Goal: Transaction & Acquisition: Obtain resource

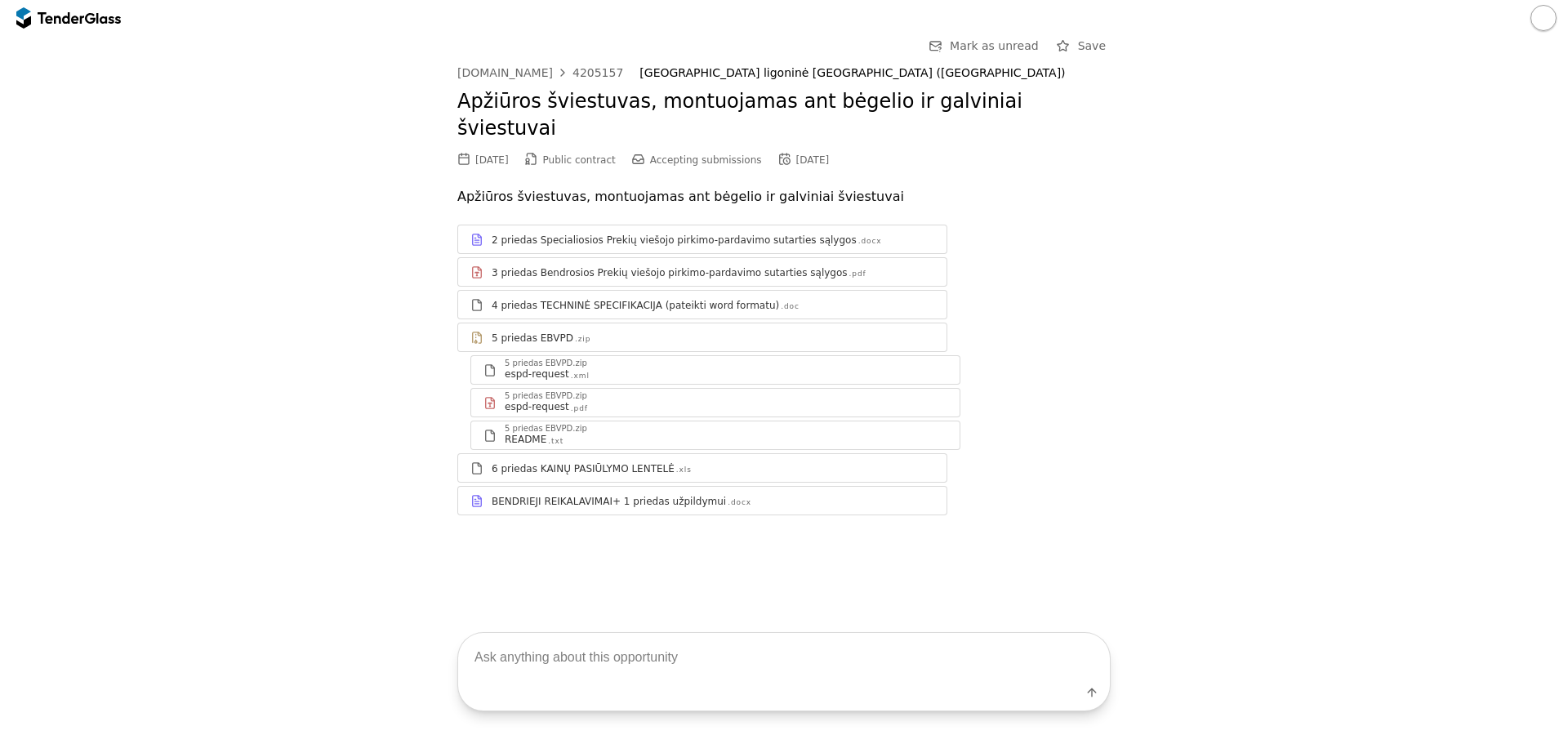
click at [547, 299] on div "4 priedas TECHNINĖ SPECIFIKACIJA (pateikti word formatu)" at bounding box center [635, 306] width 288 height 13
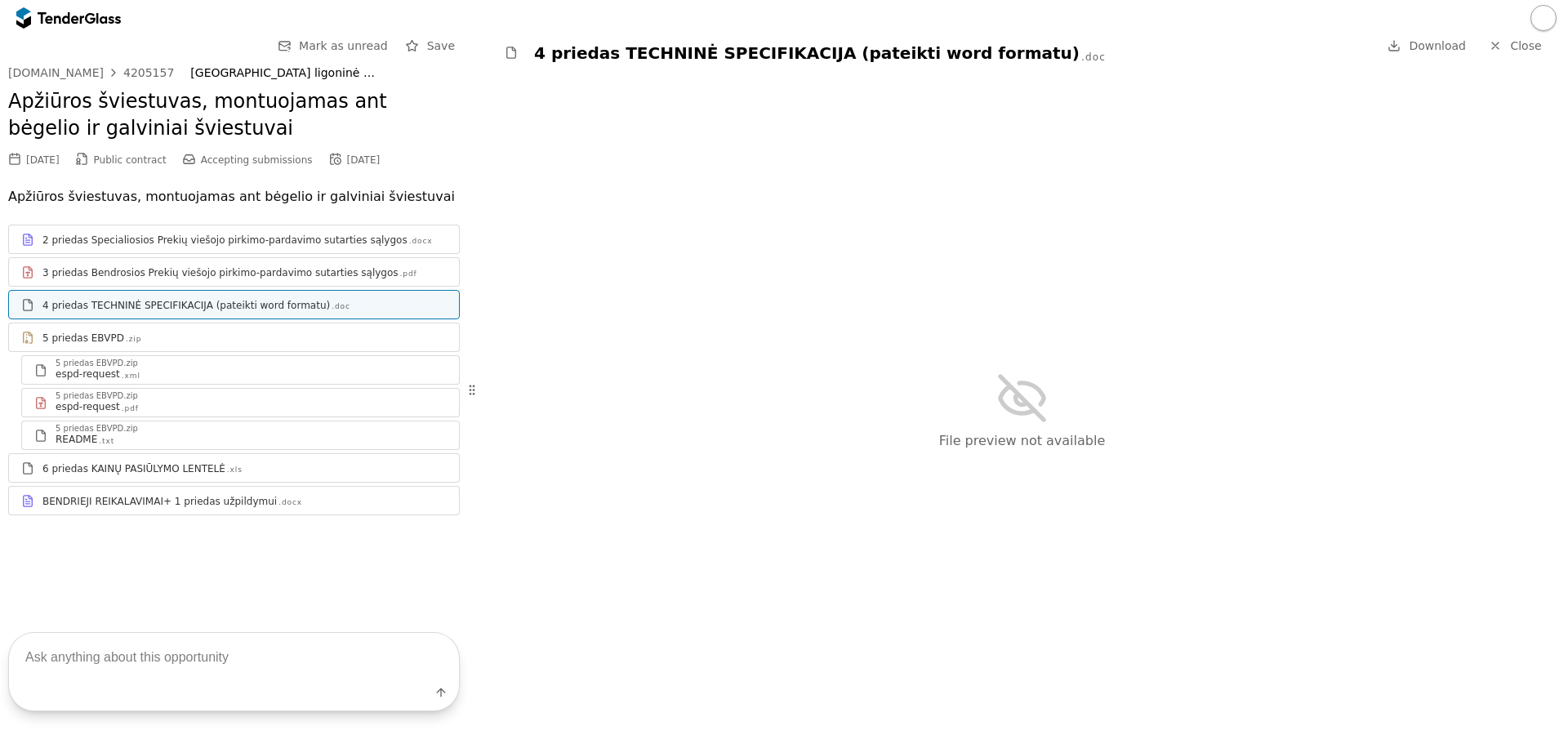
click at [164, 307] on div "4 priedas TECHNINĖ SPECIFIKACIJA (pateikti word formatu)" at bounding box center [186, 306] width 288 height 13
click at [258, 344] on div "5 priedas EBVPD .zip" at bounding box center [245, 338] width 404 height 13
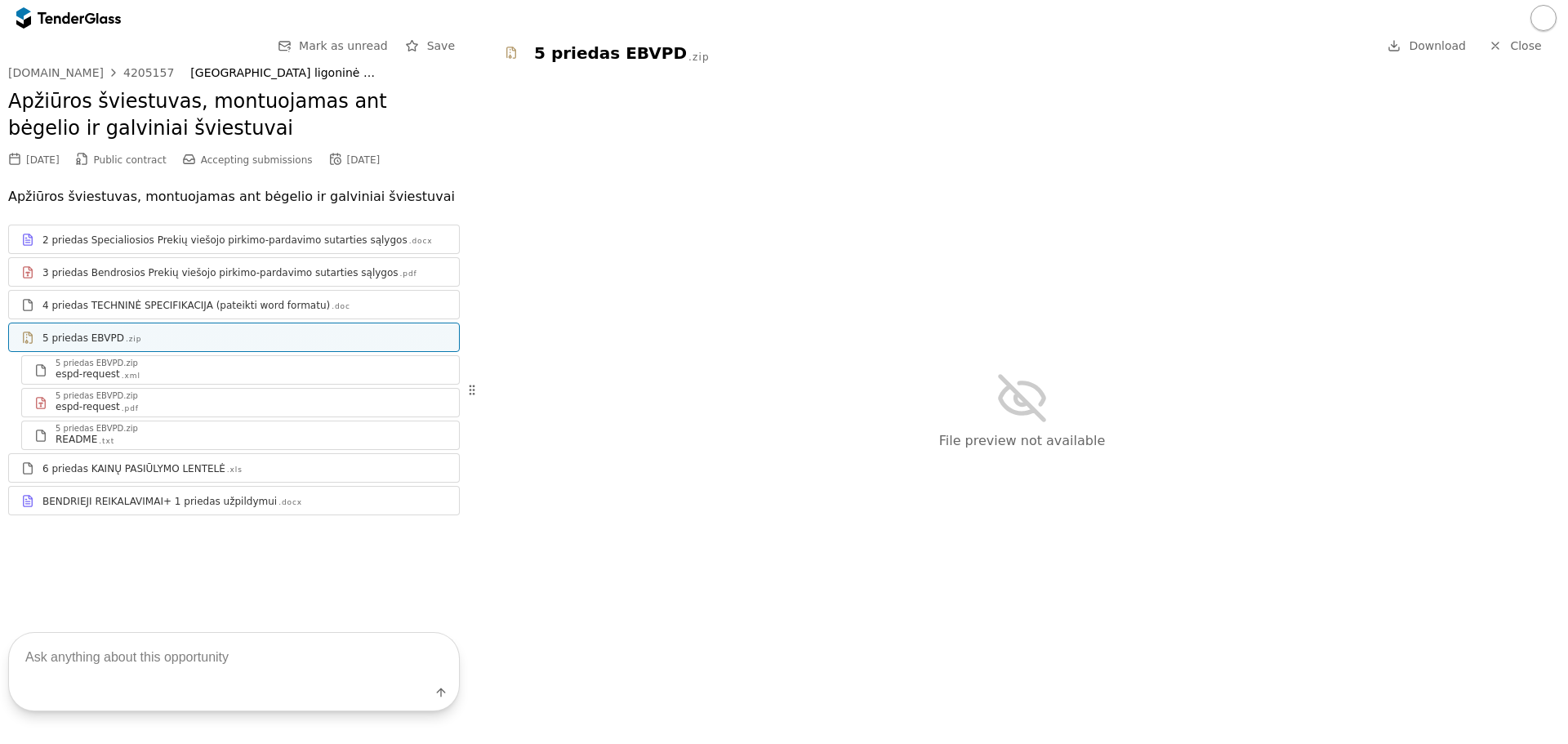
click at [208, 509] on div "BENDRIEJI REIKALAVIMAI+ 1 priedas užpildymui .docx" at bounding box center [233, 501] width 450 height 21
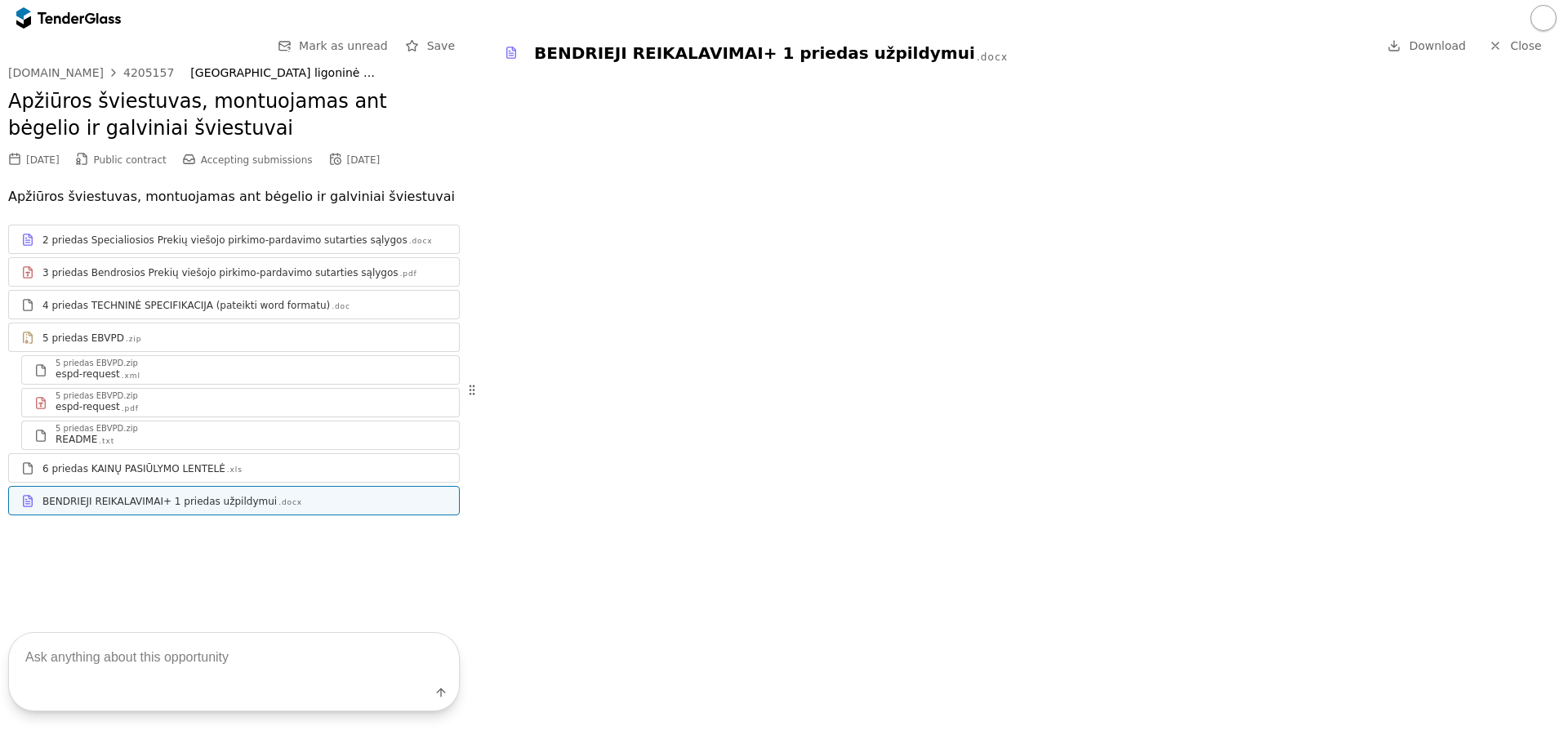
click at [214, 311] on div "4 priedas TECHNINĖ SPECIFIKACIJA (pateikti word formatu)" at bounding box center [186, 306] width 288 height 13
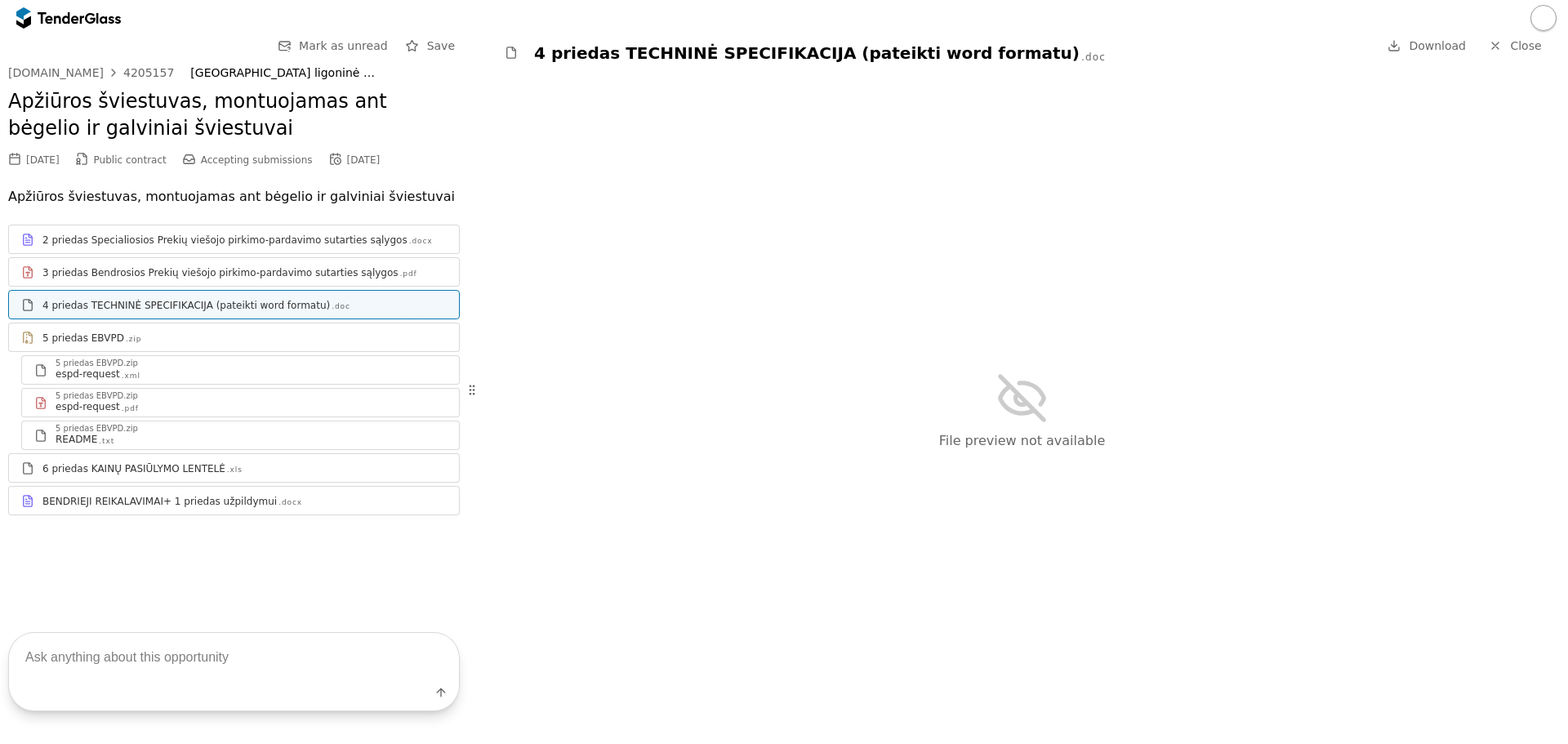
click at [252, 247] on div "2 priedas Specialiosios Prekių viešojo pirkimo-pardavimo sutarties sąlygos .docx" at bounding box center [233, 240] width 450 height 21
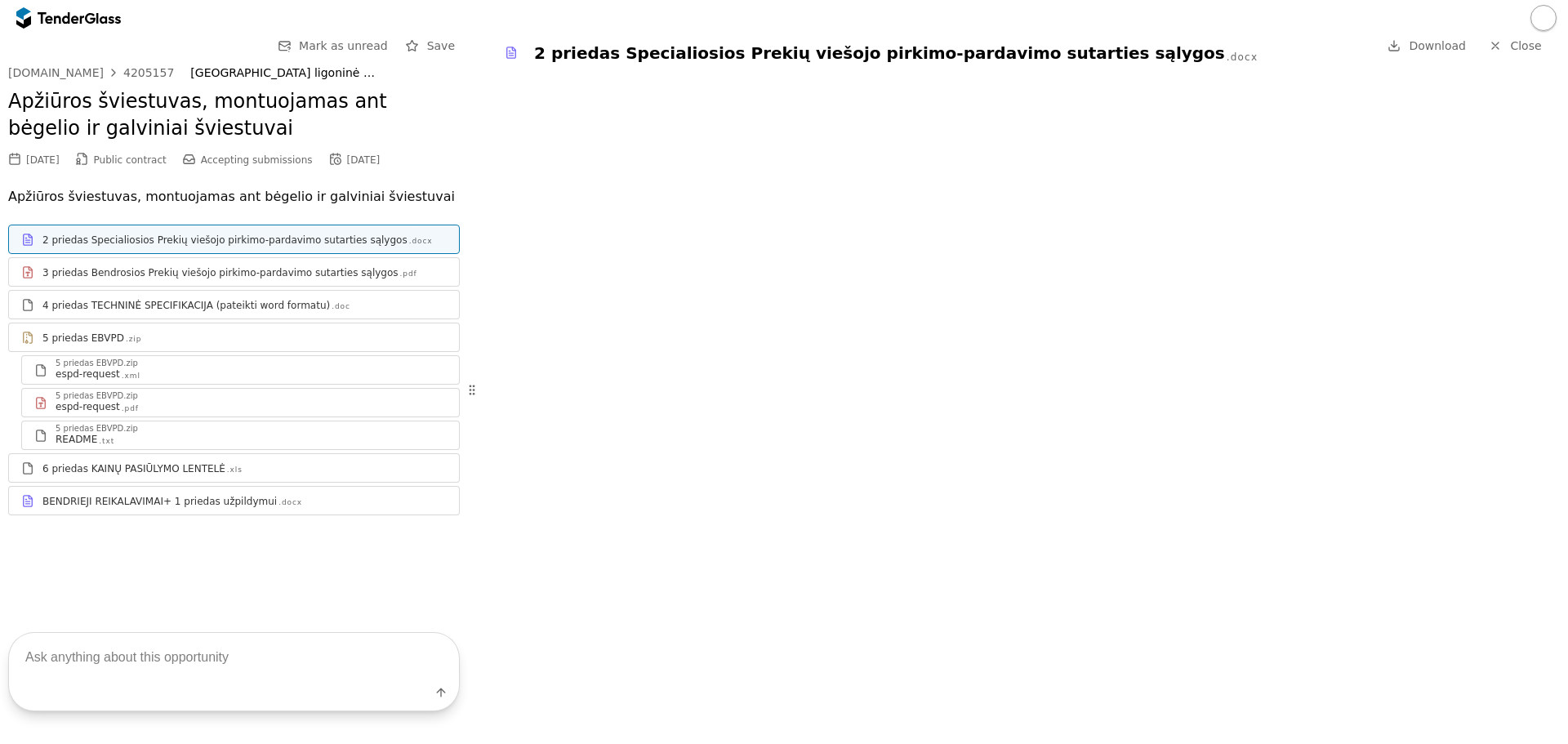
click at [200, 315] on link "4 priedas TECHNINĖ SPECIFIKACIJA (pateikti word formatu) .doc" at bounding box center [234, 304] width 452 height 29
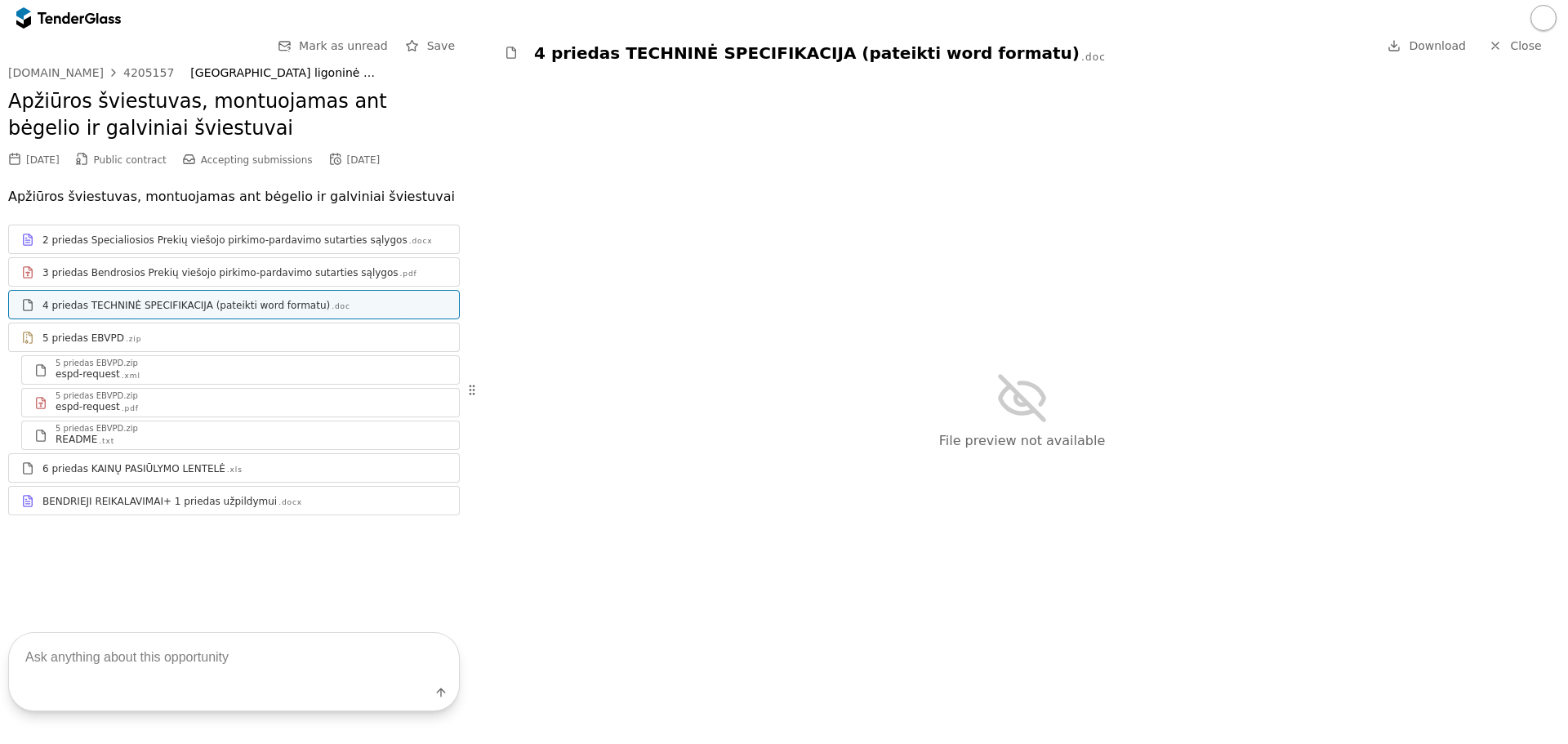
click at [169, 471] on div "6 priedas KAINŲ PASIŪLYMO LENTELĖ" at bounding box center [134, 469] width 183 height 13
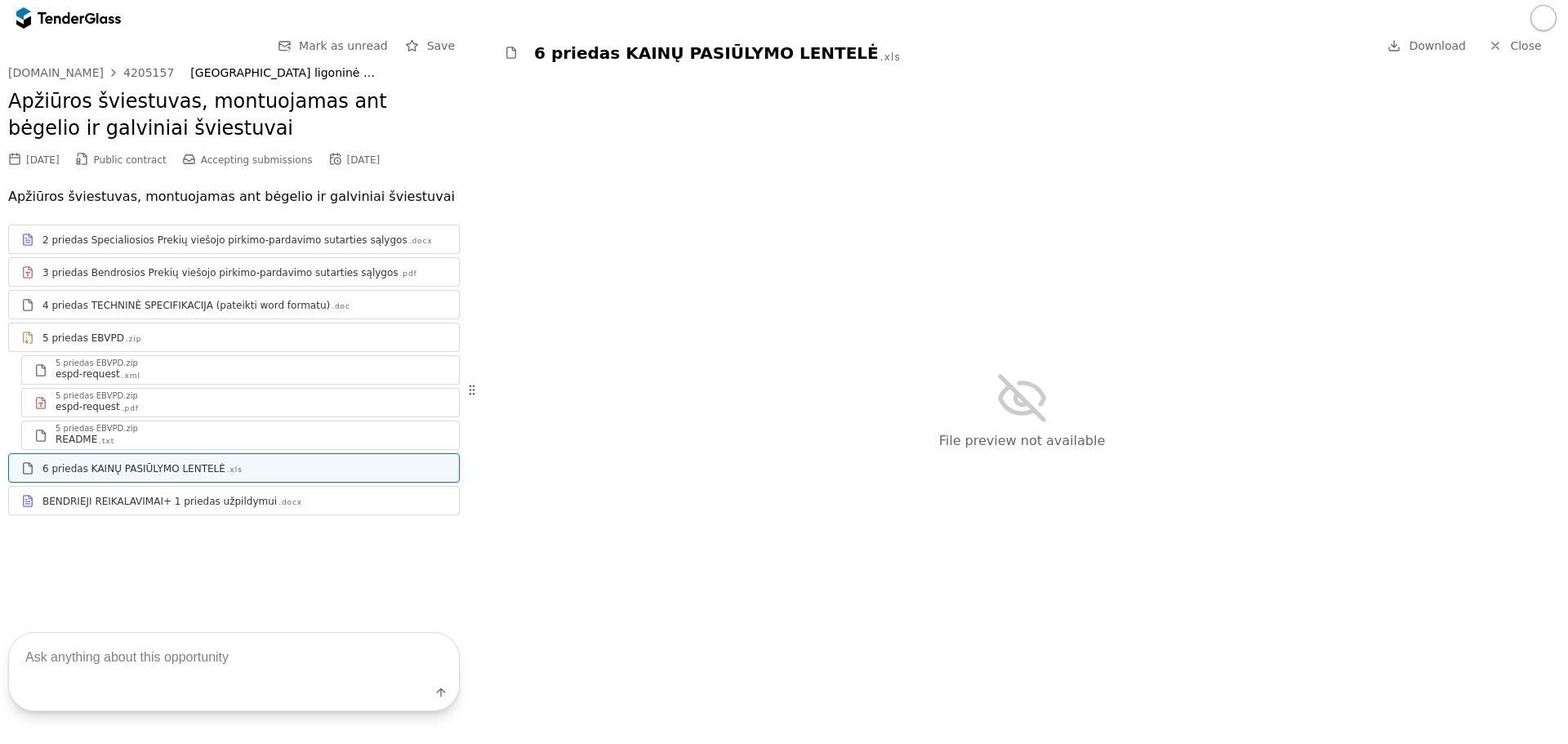
click at [214, 323] on link "5 priedas EBVPD .zip" at bounding box center [234, 337] width 452 height 29
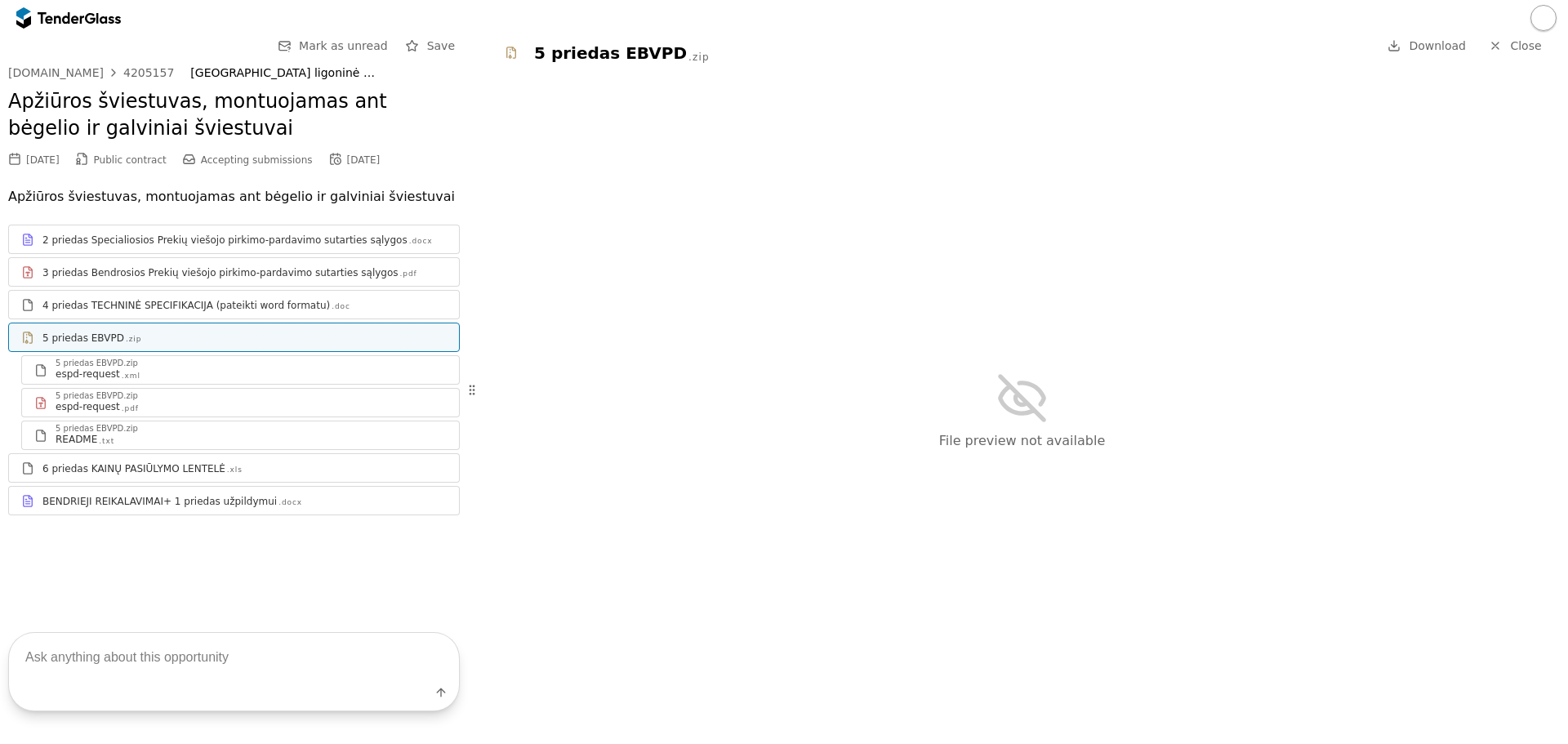
click at [217, 307] on div "4 priedas TECHNINĖ SPECIFIKACIJA (pateikti word formatu)" at bounding box center [186, 306] width 288 height 13
